Goal: Navigation & Orientation: Find specific page/section

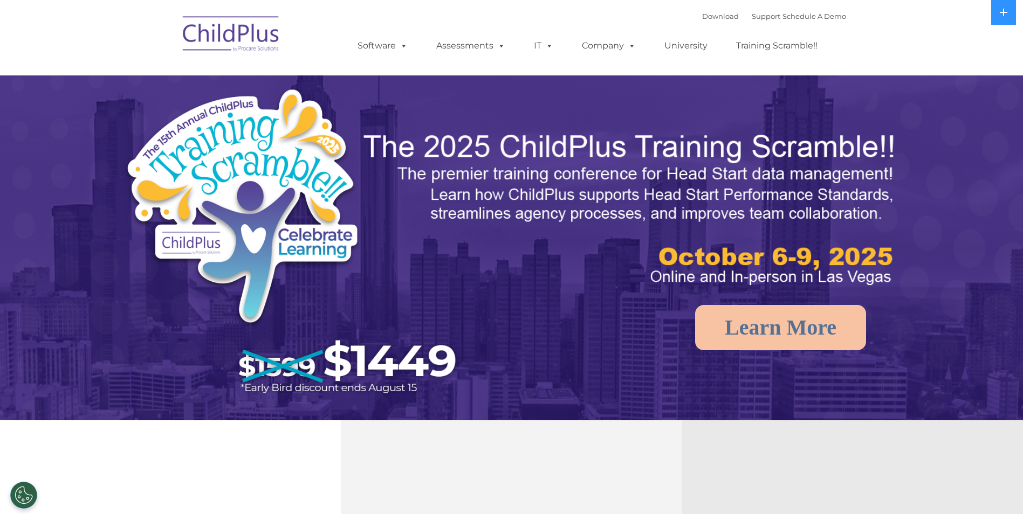
select select "MEDIUM"
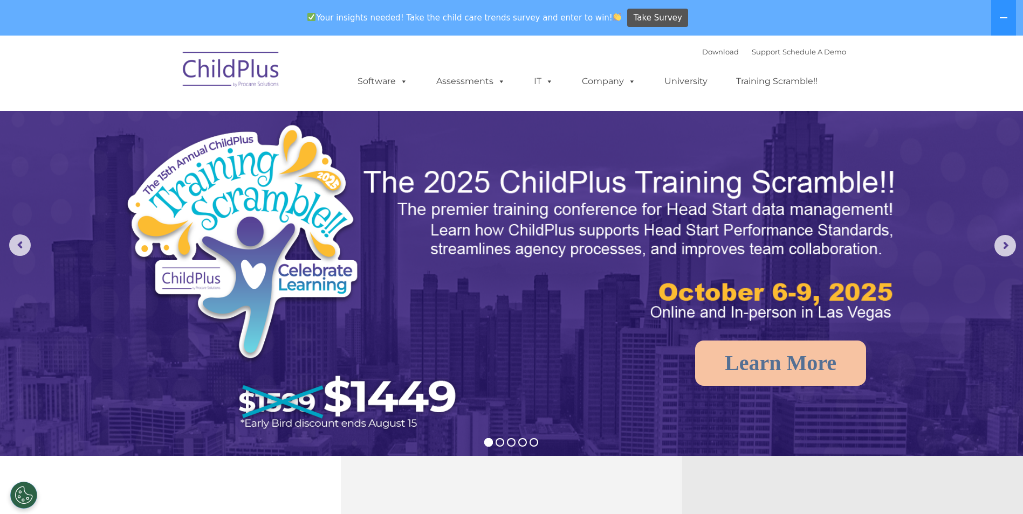
click at [977, 13] on div "Your insights needed! Take the child care trends survey and enter to win! Take …" at bounding box center [496, 18] width 993 height 35
click at [971, 71] on nav "Download Support | Schedule A Demo  MENU MENU Software ChildPlus: The original…" at bounding box center [511, 73] width 1023 height 75
click at [997, 245] on rs-arrow at bounding box center [1005, 246] width 22 height 22
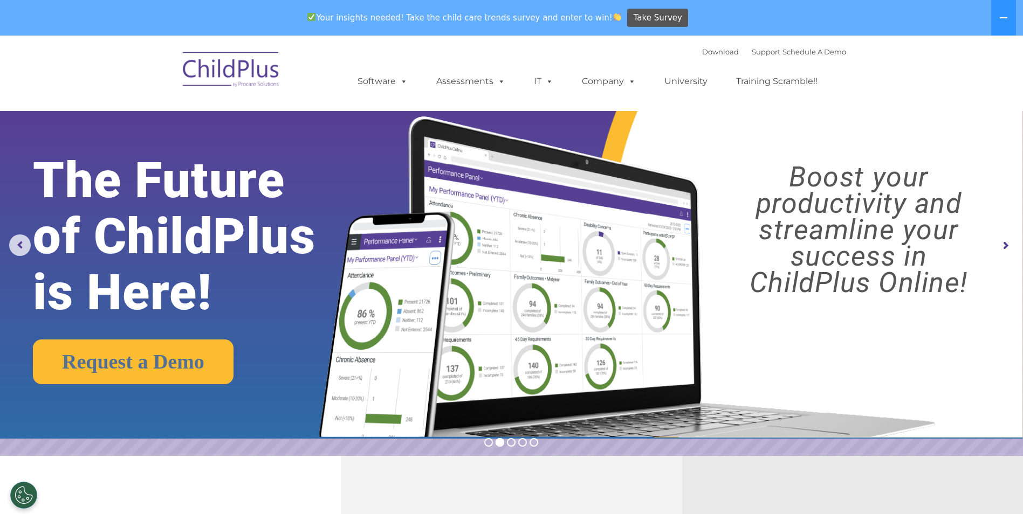
click at [980, 20] on div "Your insights needed! Take the child care trends survey and enter to win! Take …" at bounding box center [496, 18] width 993 height 35
click at [1008, 13] on icon at bounding box center [1003, 17] width 9 height 9
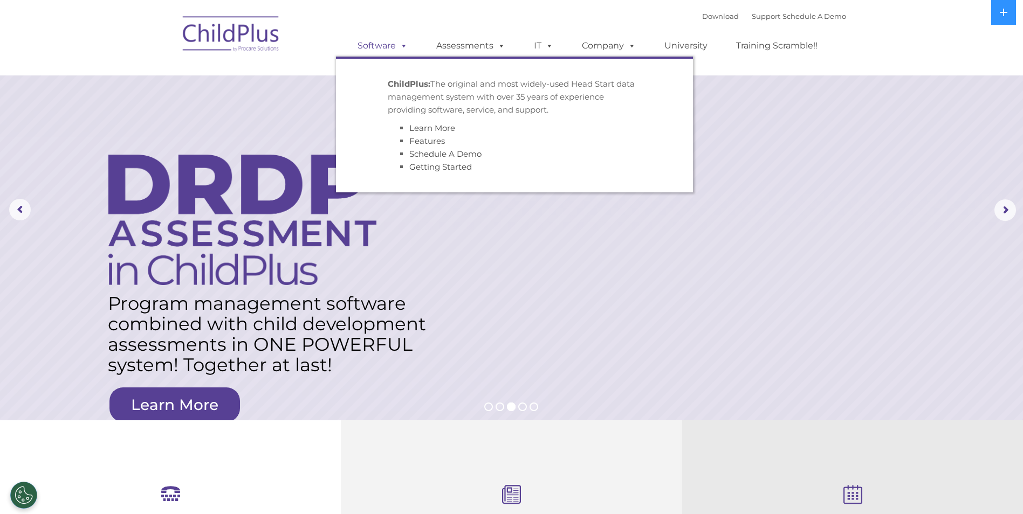
click at [403, 42] on span at bounding box center [402, 45] width 12 height 10
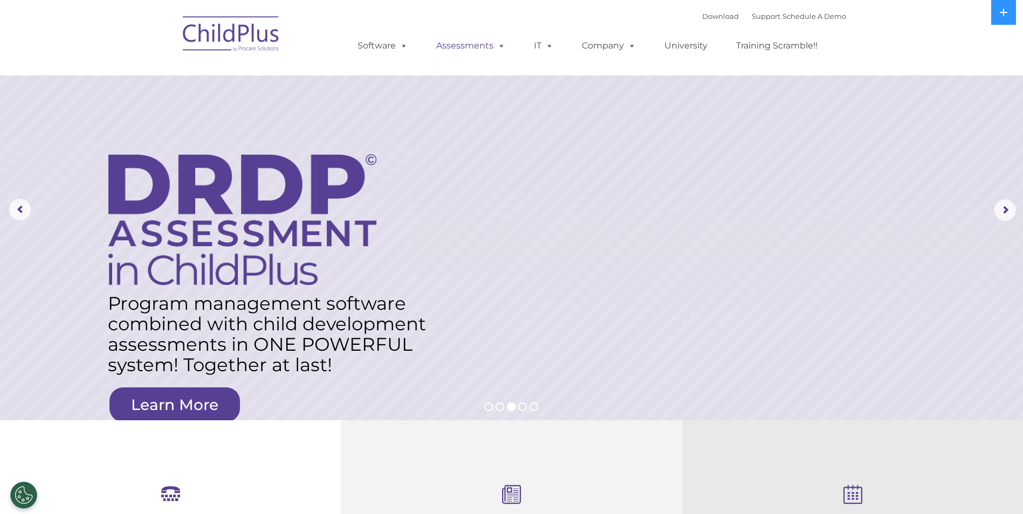
click at [485, 45] on link "Assessments" at bounding box center [470, 46] width 91 height 22
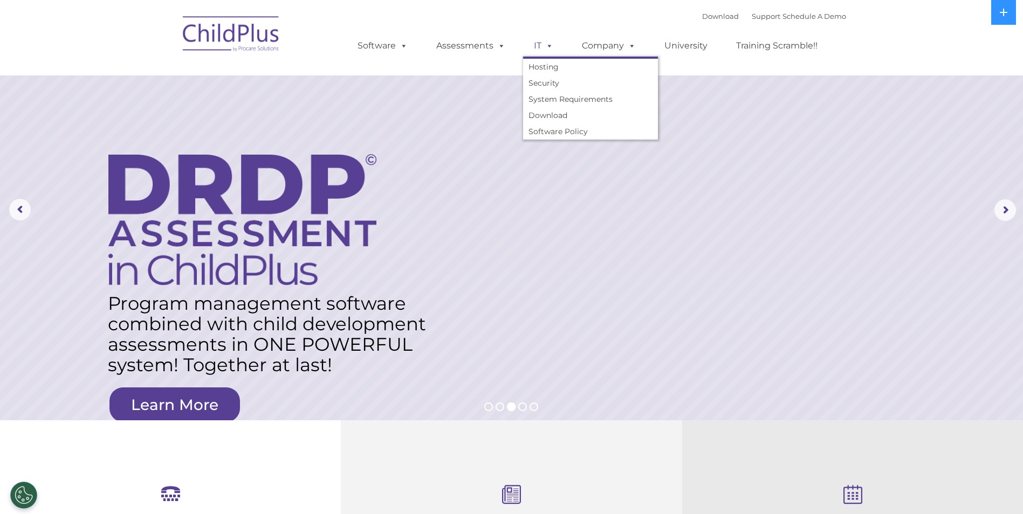
click at [547, 45] on span at bounding box center [547, 45] width 12 height 10
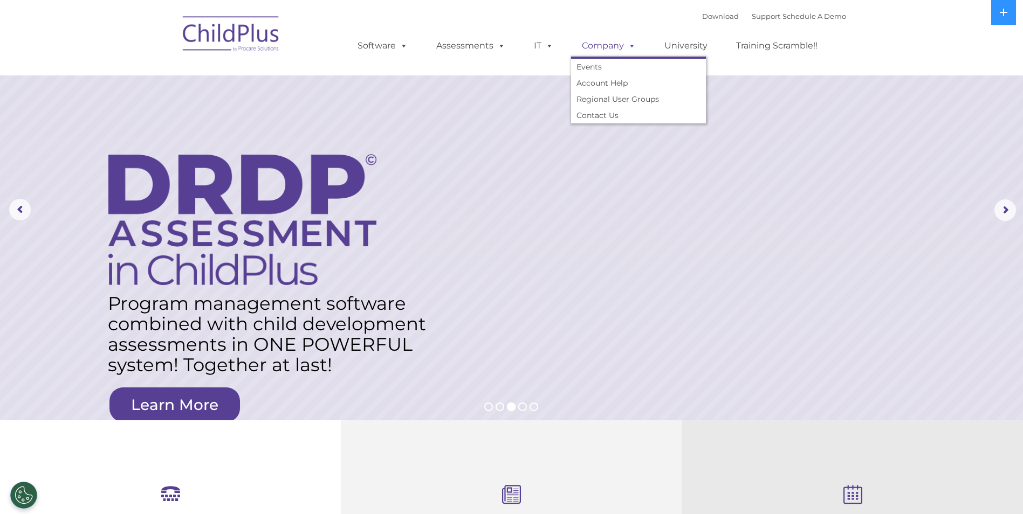
click at [604, 51] on link "Company" at bounding box center [608, 46] width 75 height 22
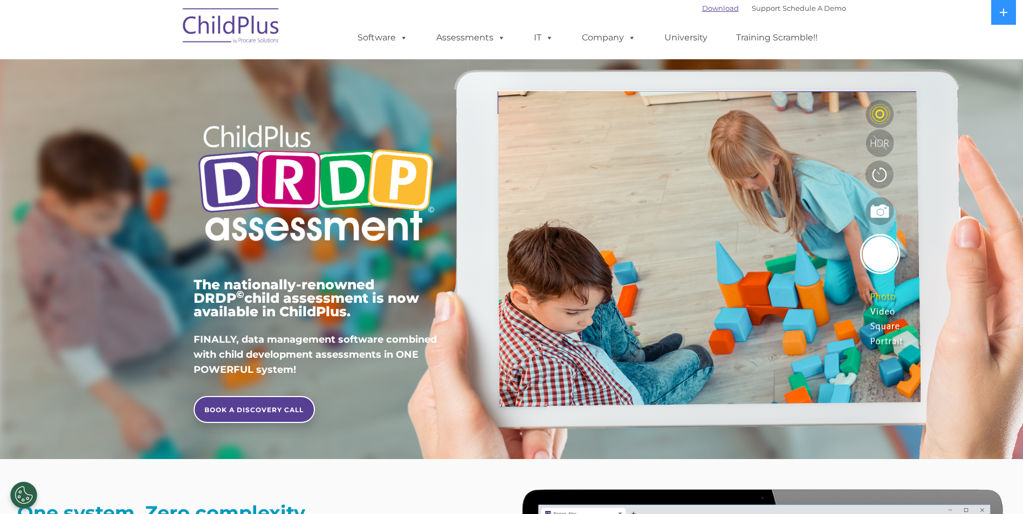
click at [714, 5] on link "Download" at bounding box center [720, 8] width 37 height 9
